Goal: Information Seeking & Learning: Learn about a topic

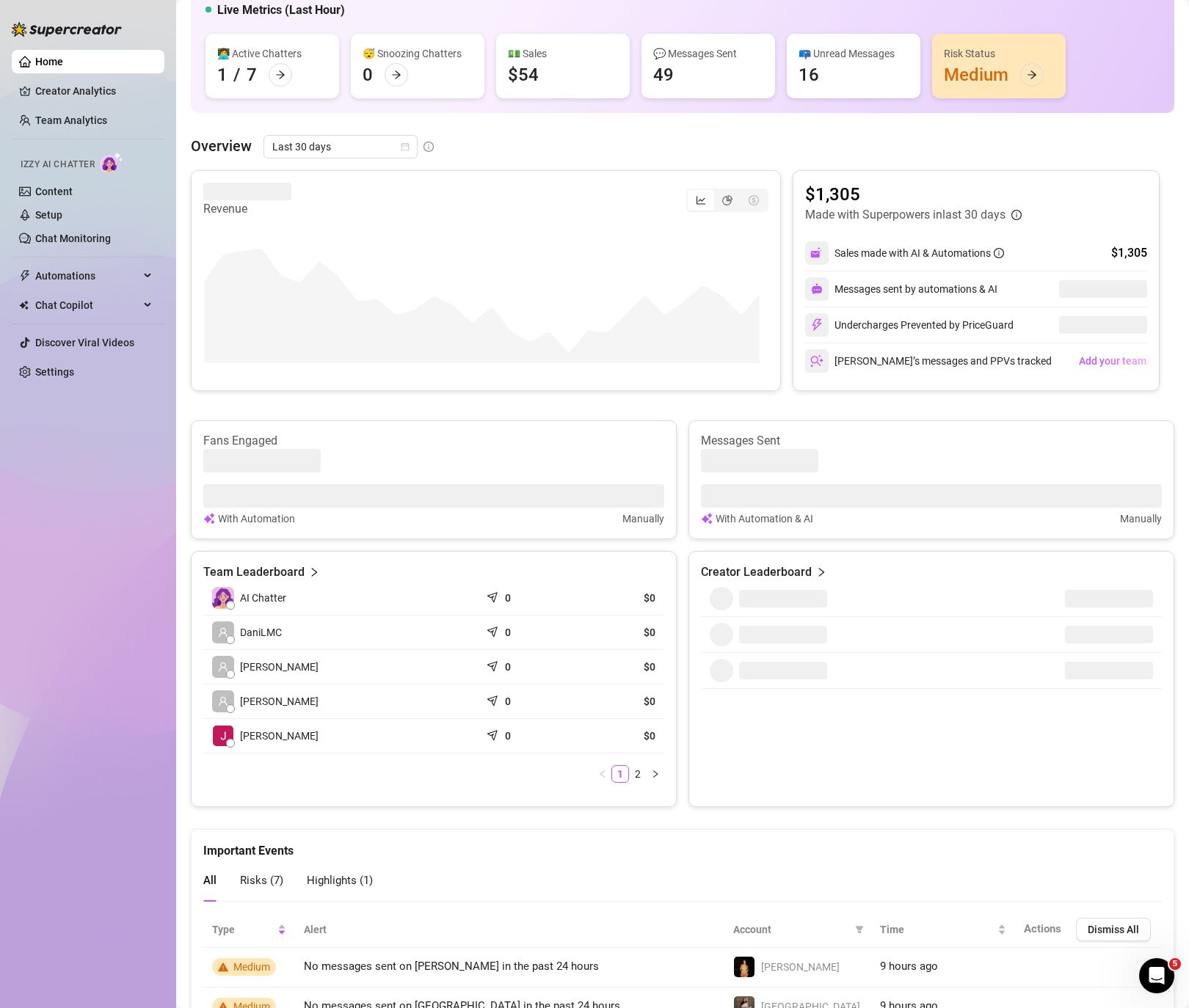
scroll to position [367, 0]
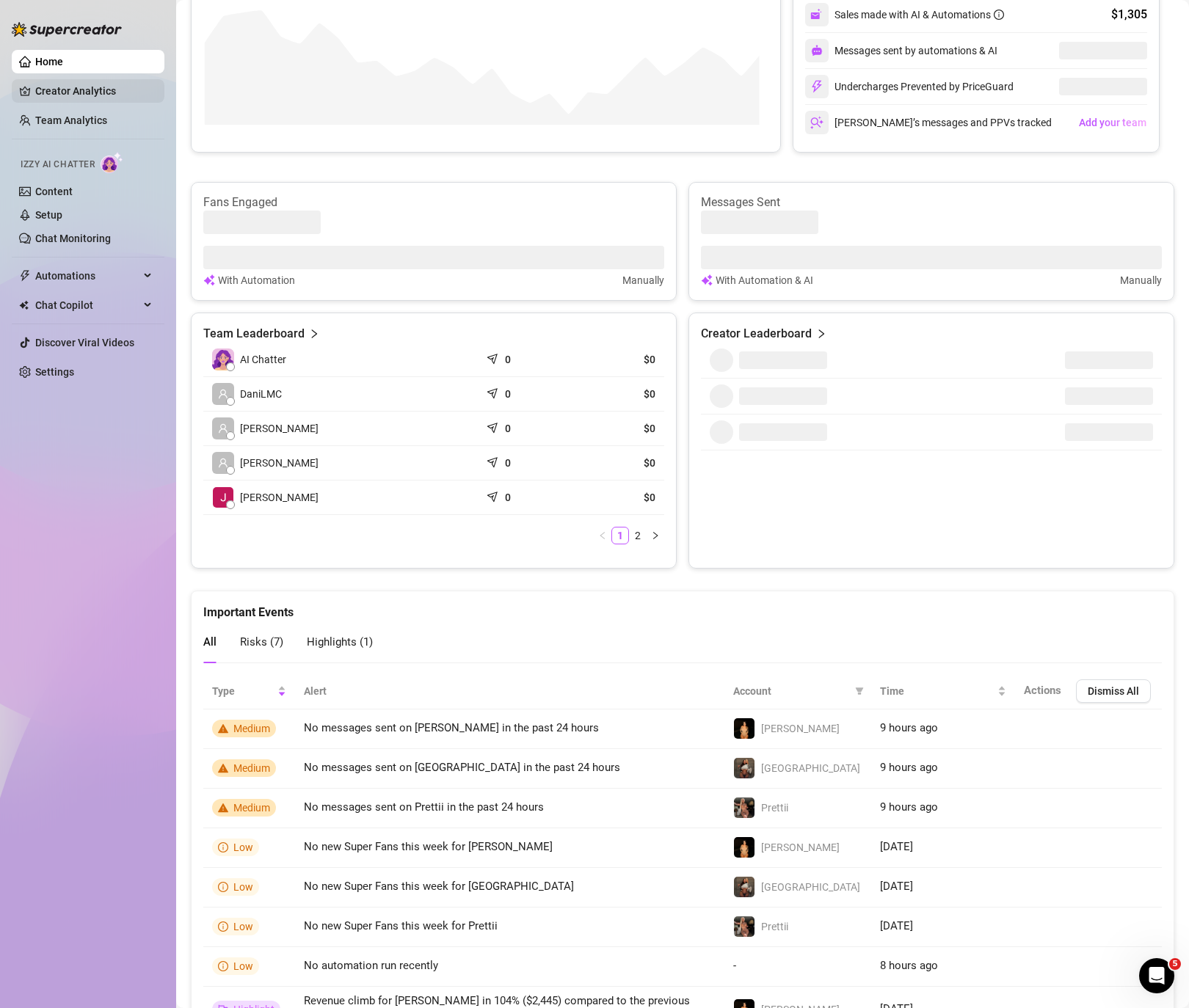
click at [66, 93] on link "Creator Analytics" at bounding box center [94, 91] width 118 height 23
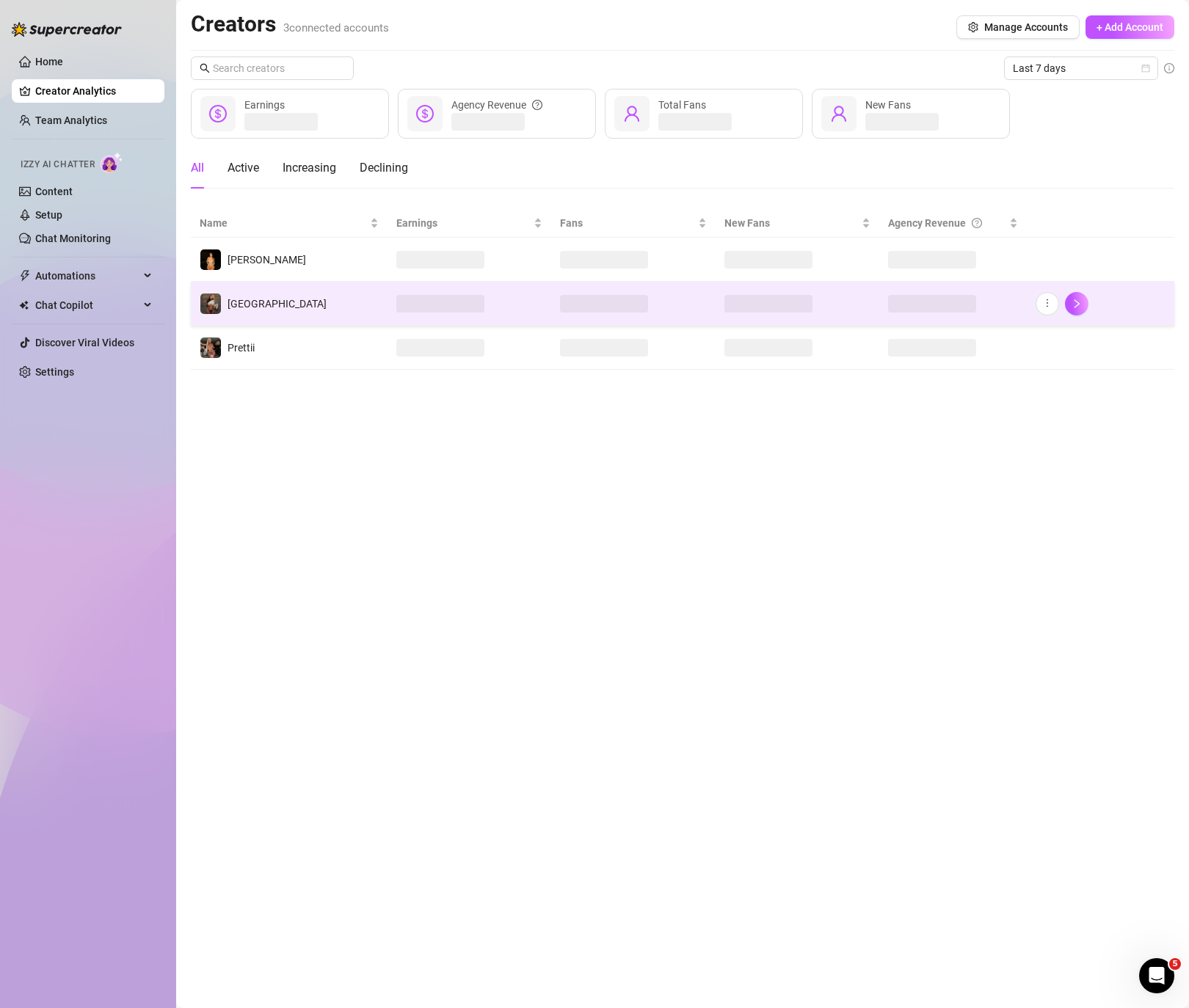
click at [297, 308] on td "[GEOGRAPHIC_DATA]" at bounding box center [289, 303] width 197 height 44
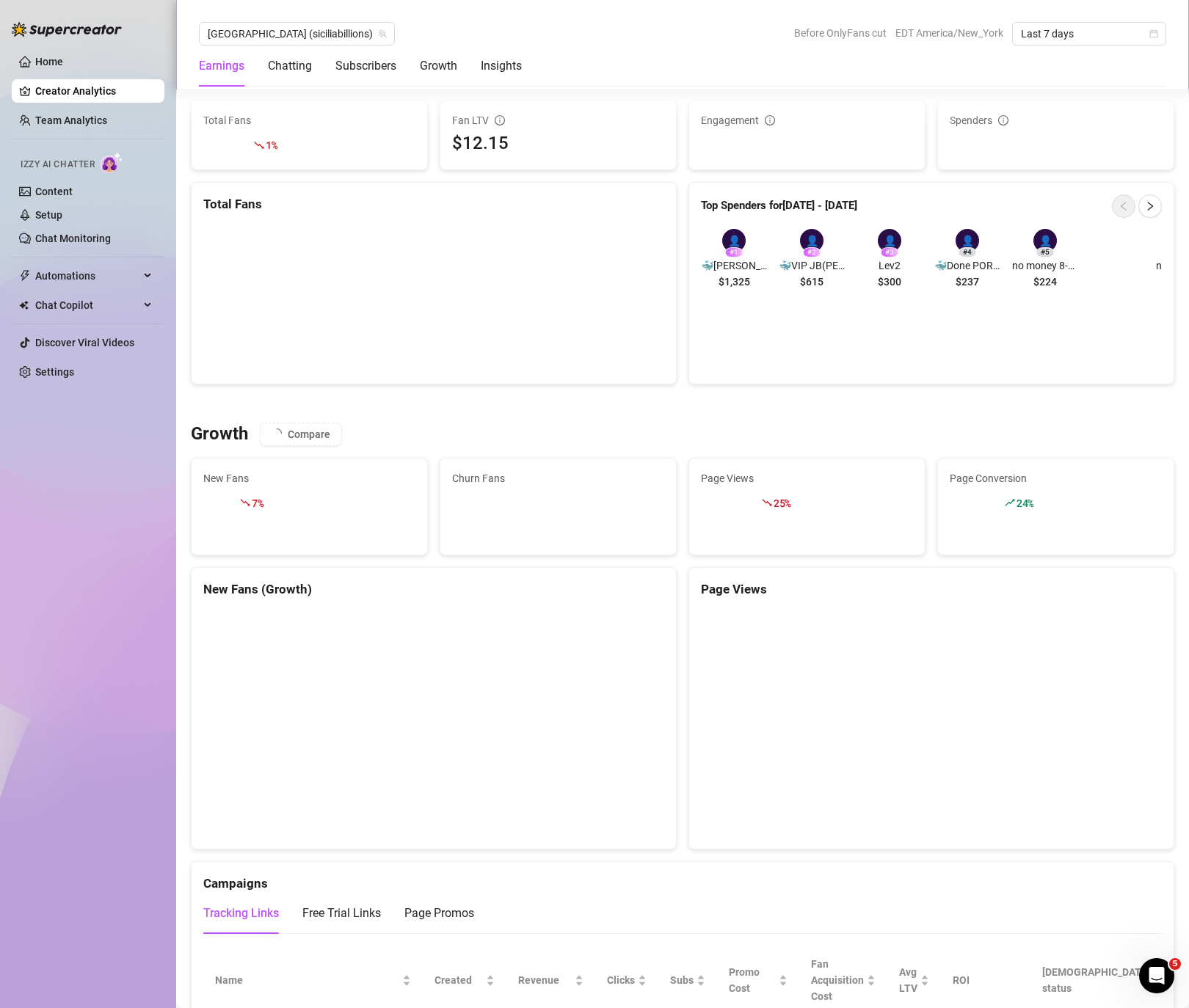
scroll to position [1355, 0]
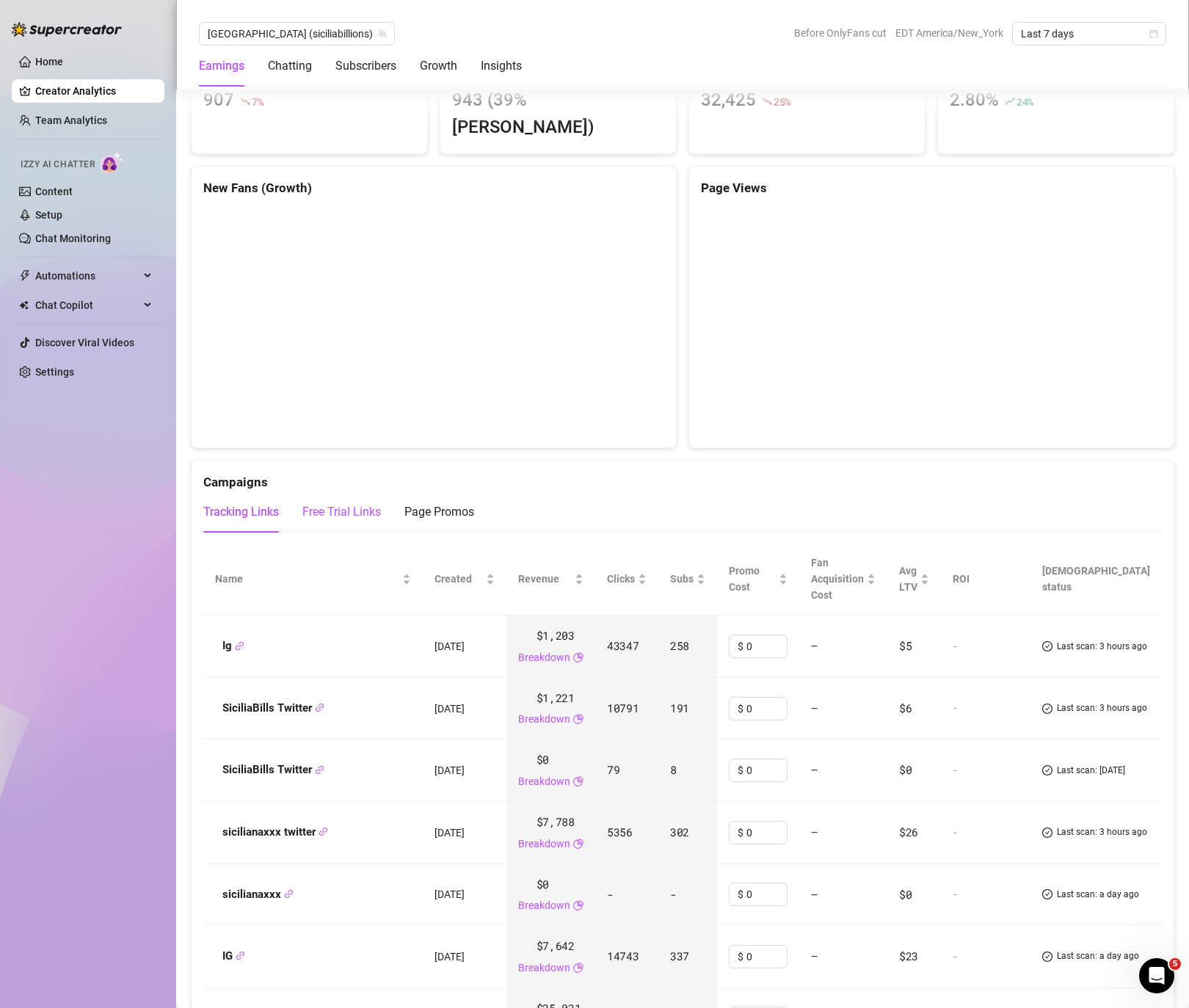
click at [308, 504] on div "Free Trial Links" at bounding box center [341, 513] width 78 height 18
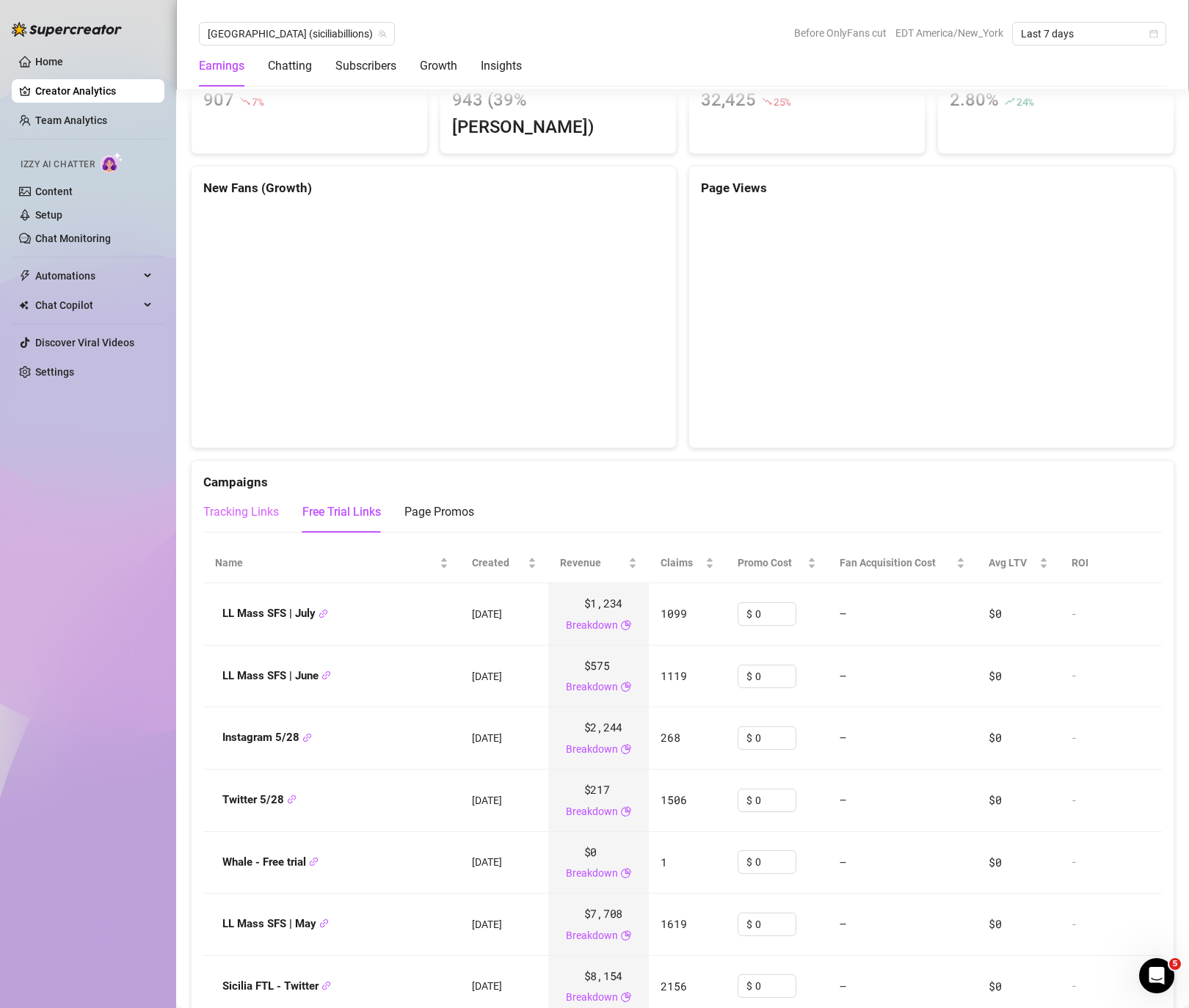
click at [250, 492] on div "Tracking Links" at bounding box center [241, 513] width 76 height 41
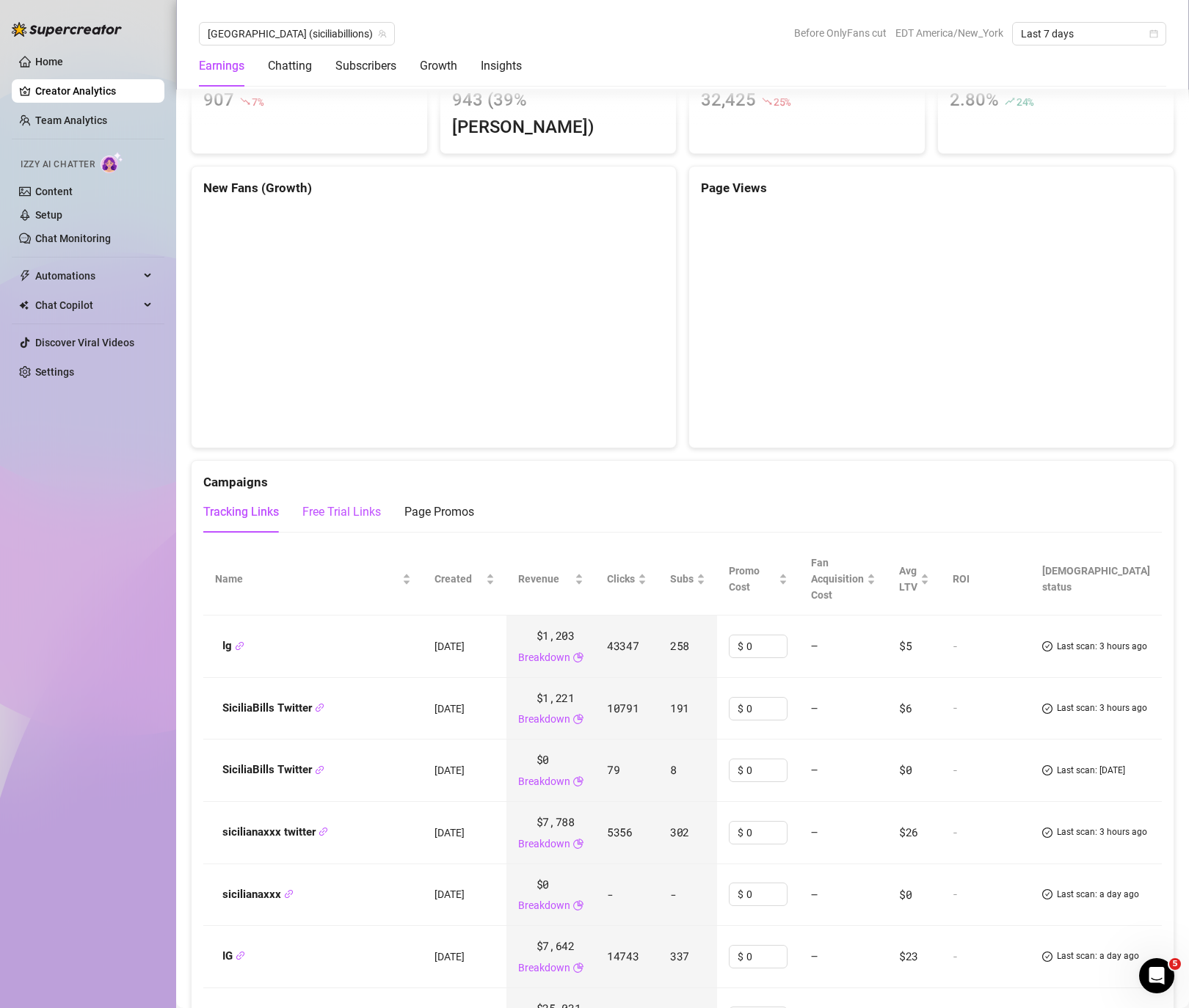
click at [317, 504] on div "Free Trial Links" at bounding box center [341, 513] width 78 height 18
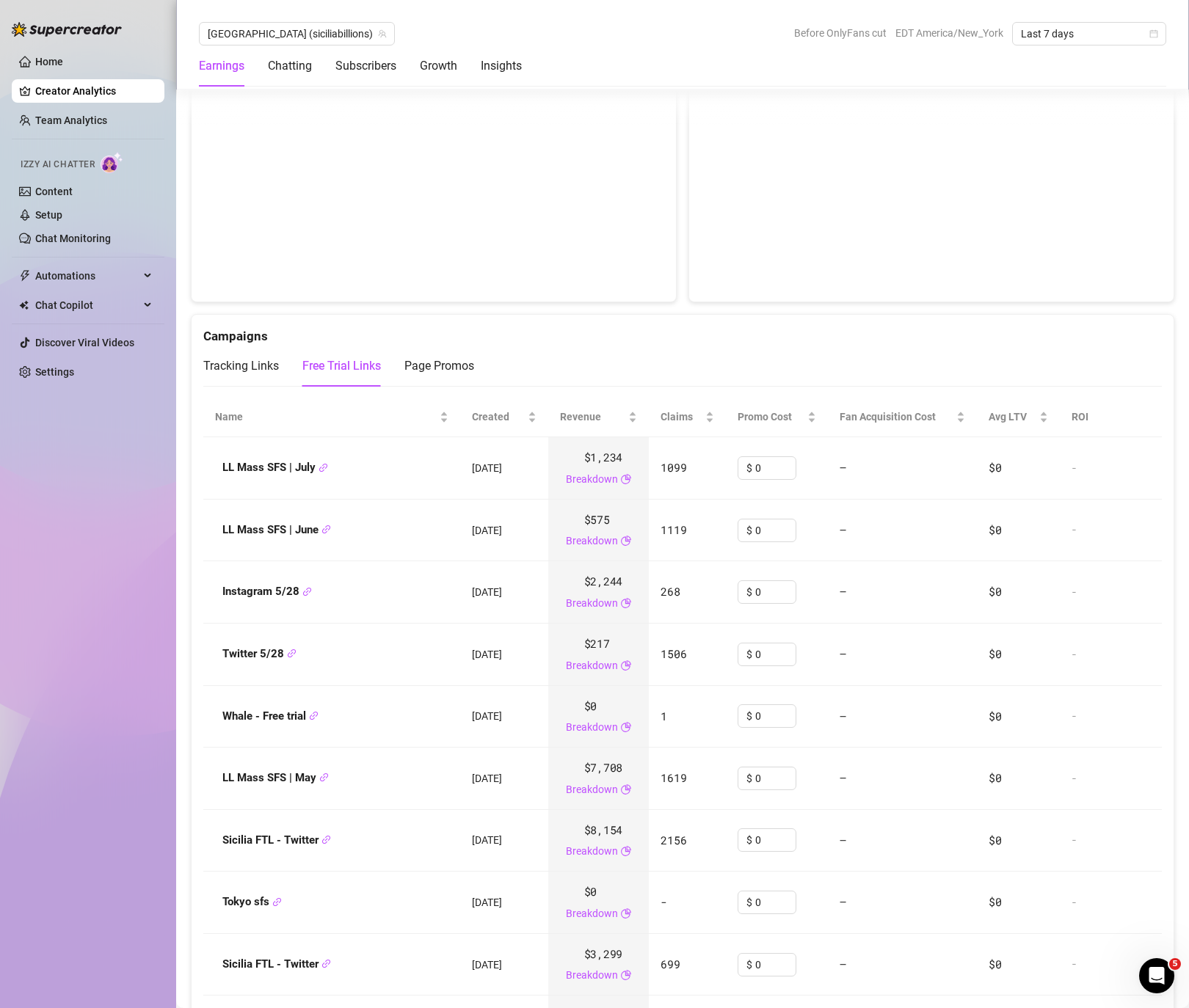
scroll to position [1574, 0]
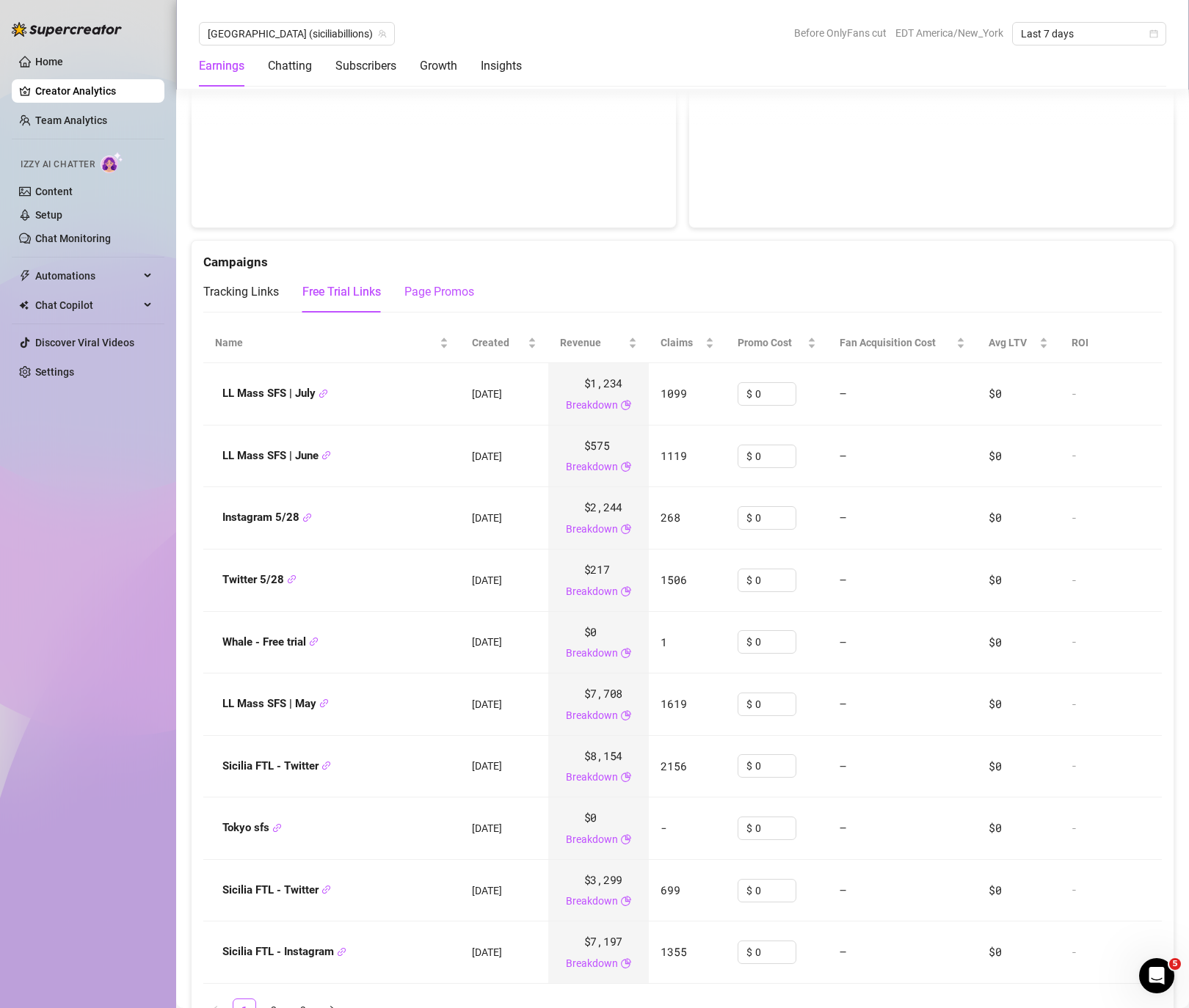
click at [432, 283] on div "Page Promos" at bounding box center [438, 292] width 69 height 18
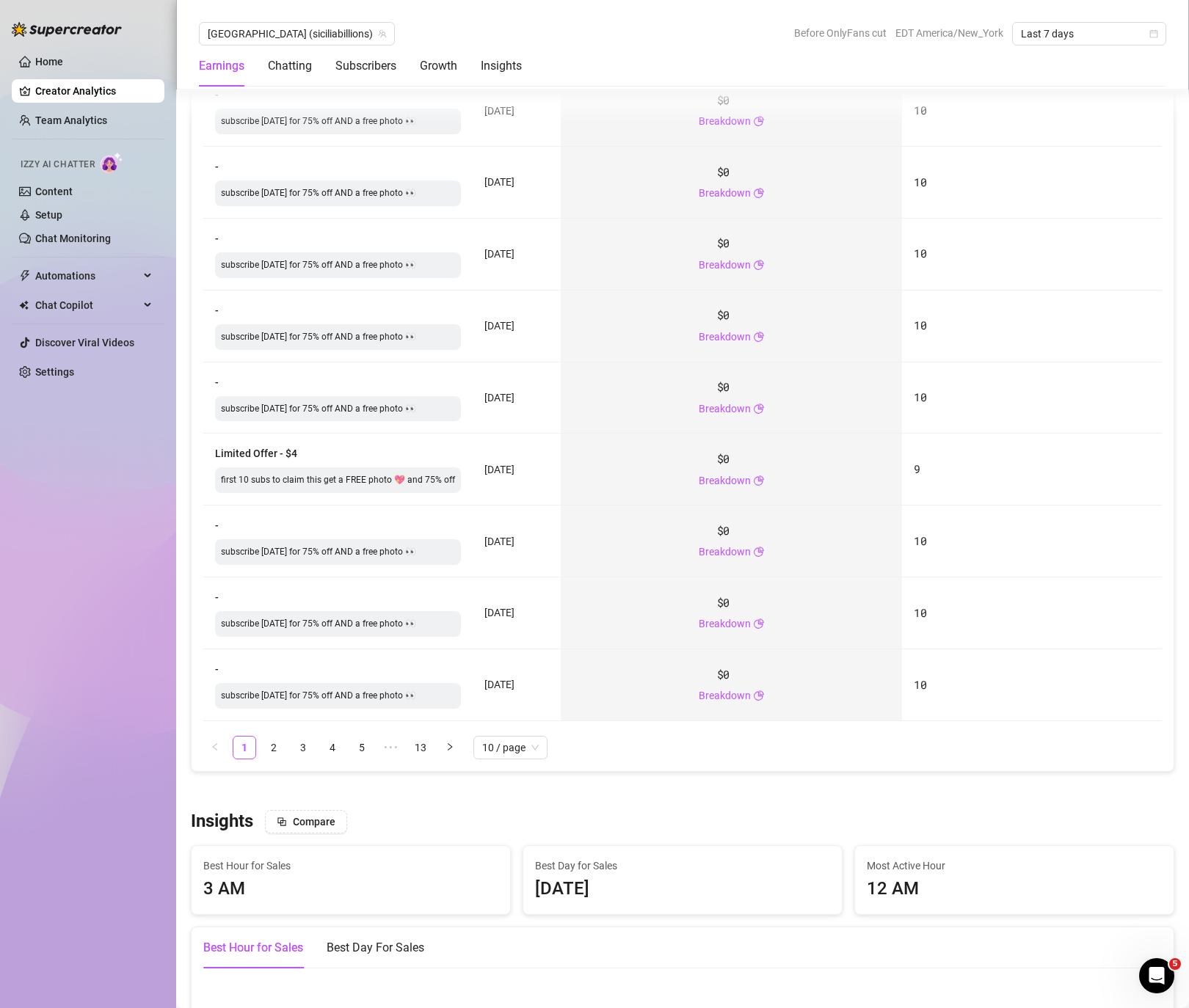
scroll to position [1941, 0]
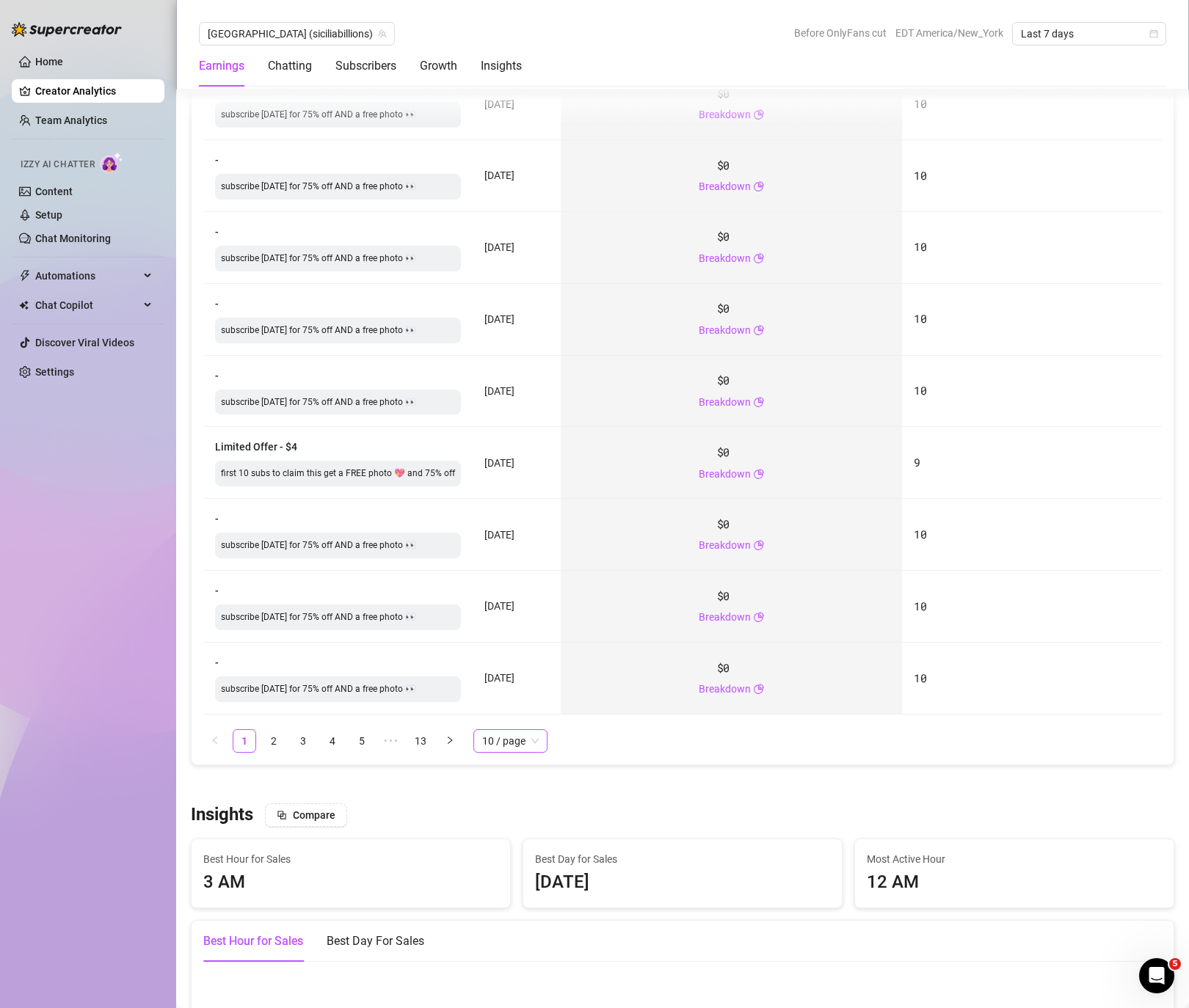
click at [482, 730] on span "10 / page" at bounding box center [510, 741] width 57 height 22
click at [506, 833] on div "100 / page" at bounding box center [510, 841] width 50 height 16
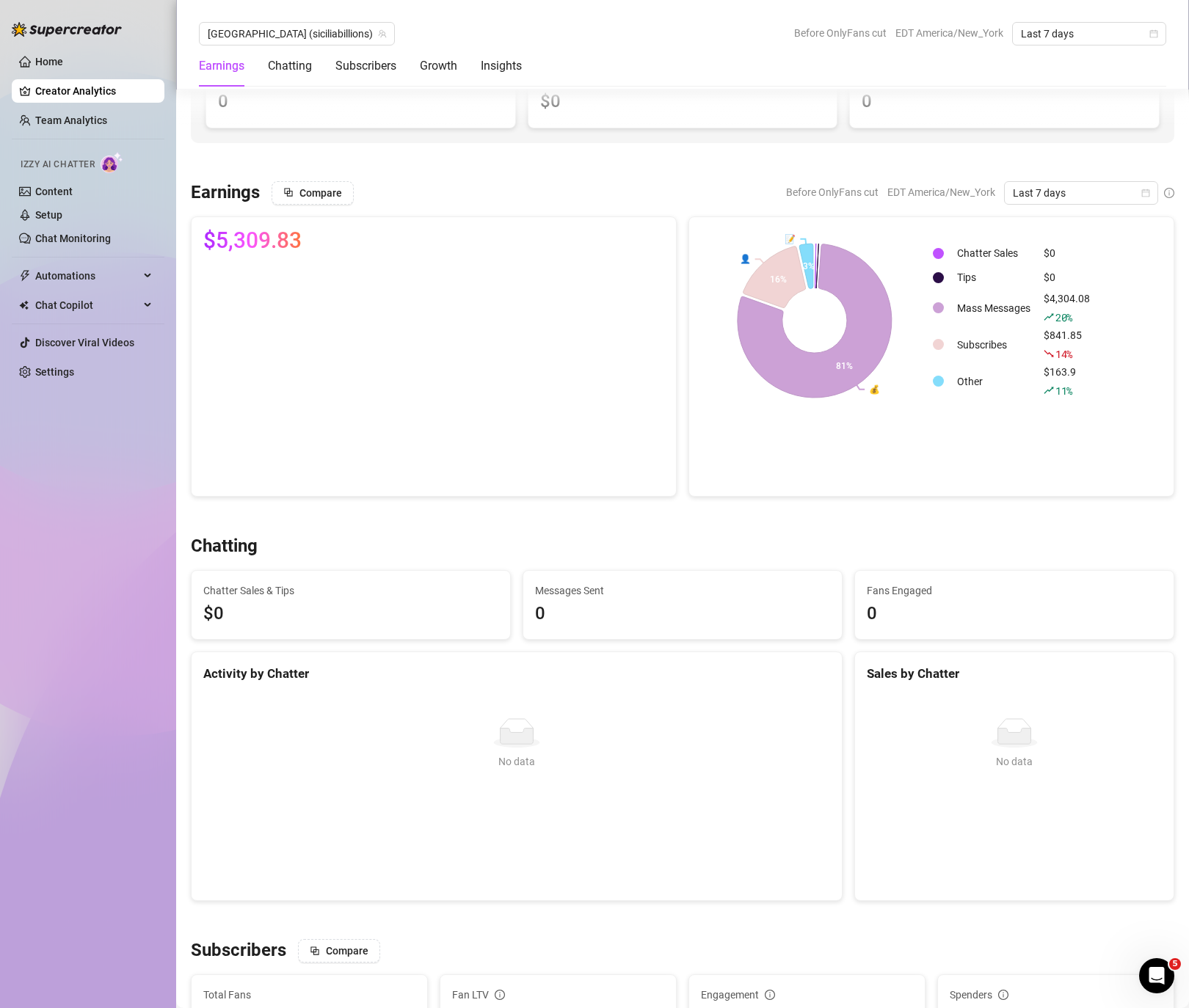
scroll to position [0, 0]
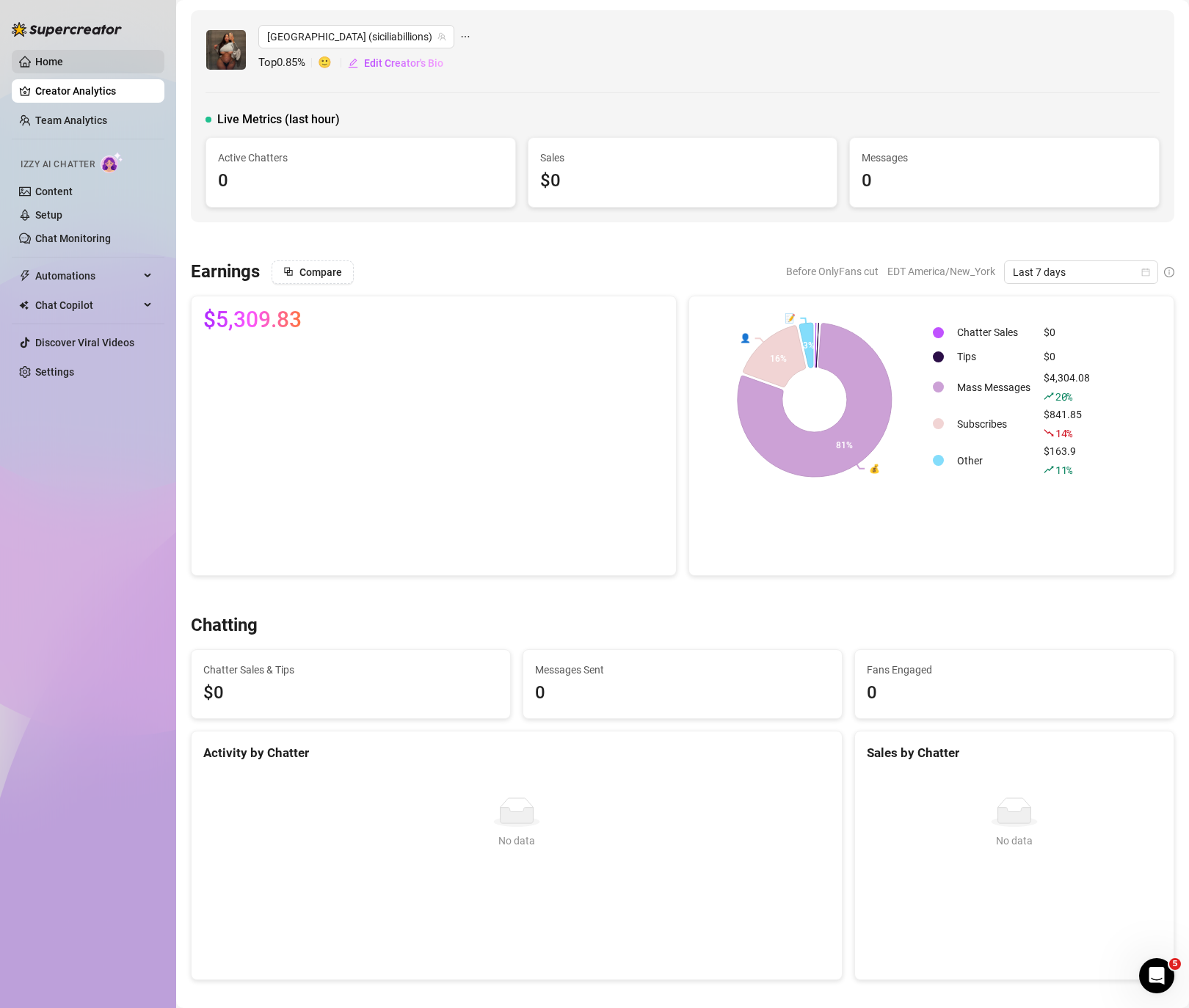
click at [63, 67] on link "Home" at bounding box center [49, 61] width 28 height 12
